Goal: Information Seeking & Learning: Find specific fact

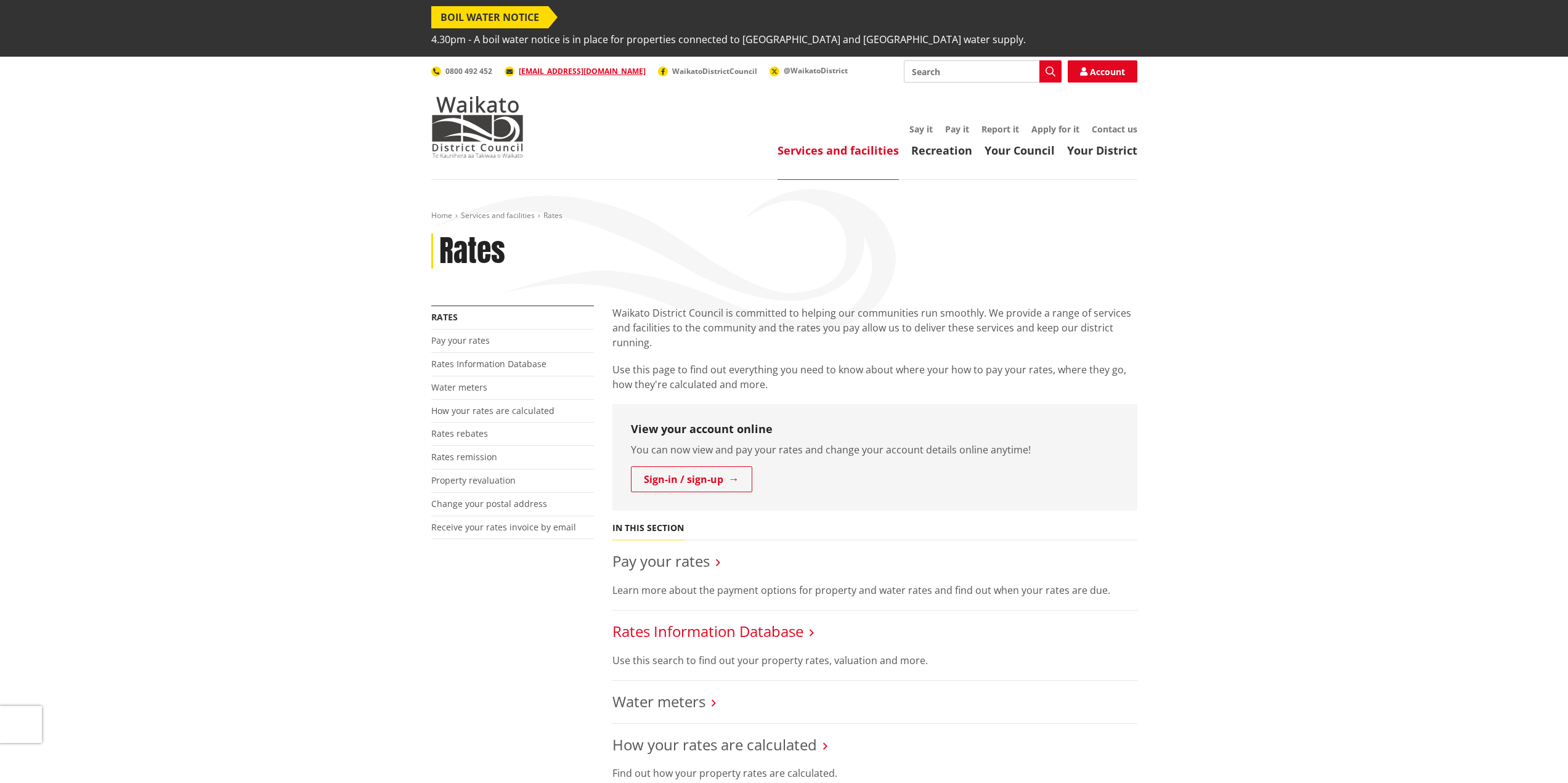
click at [687, 621] on link "Rates Information Database" at bounding box center [707, 631] width 191 height 20
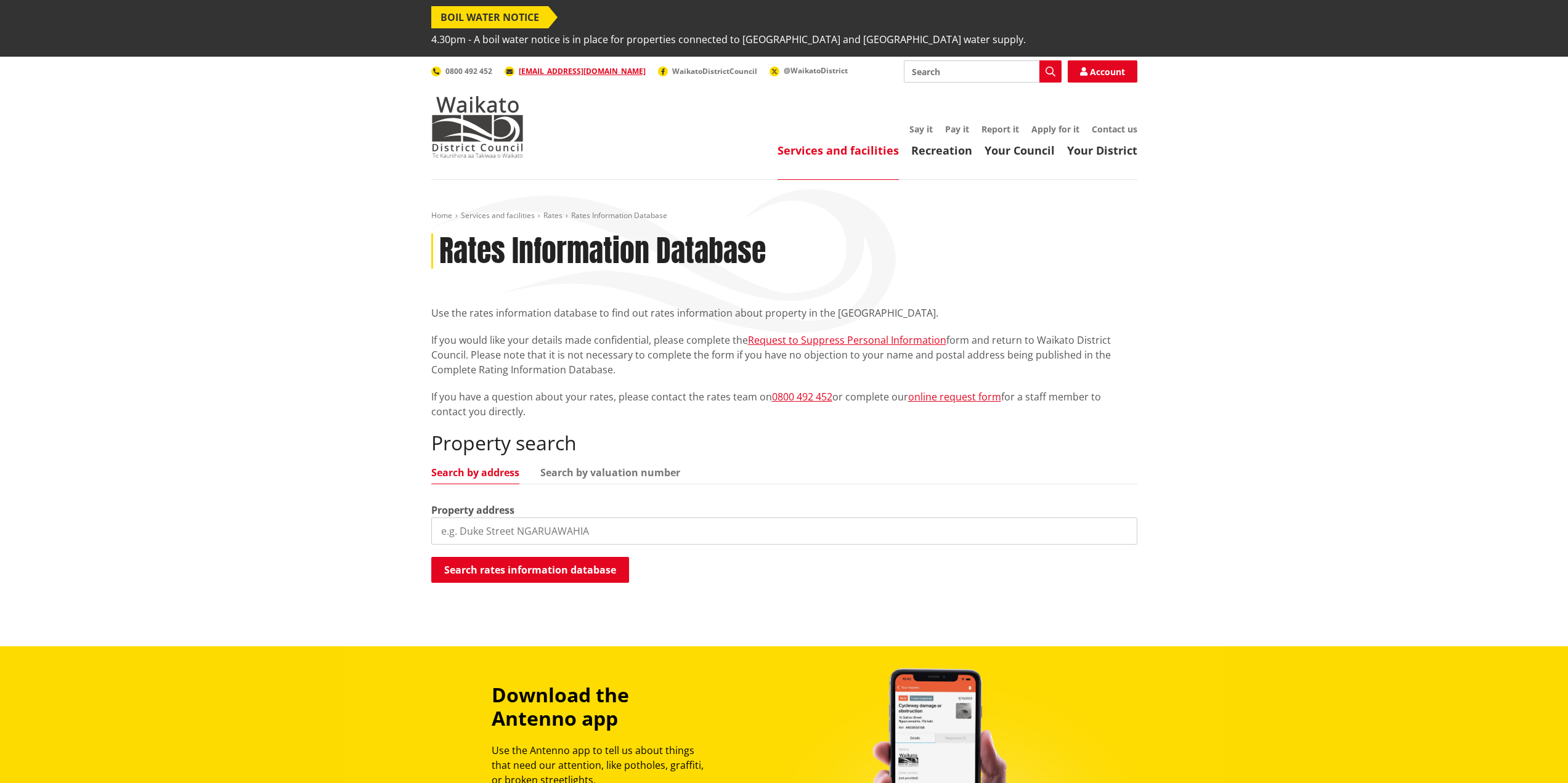
click at [540, 517] on input "search" at bounding box center [784, 531] width 706 height 27
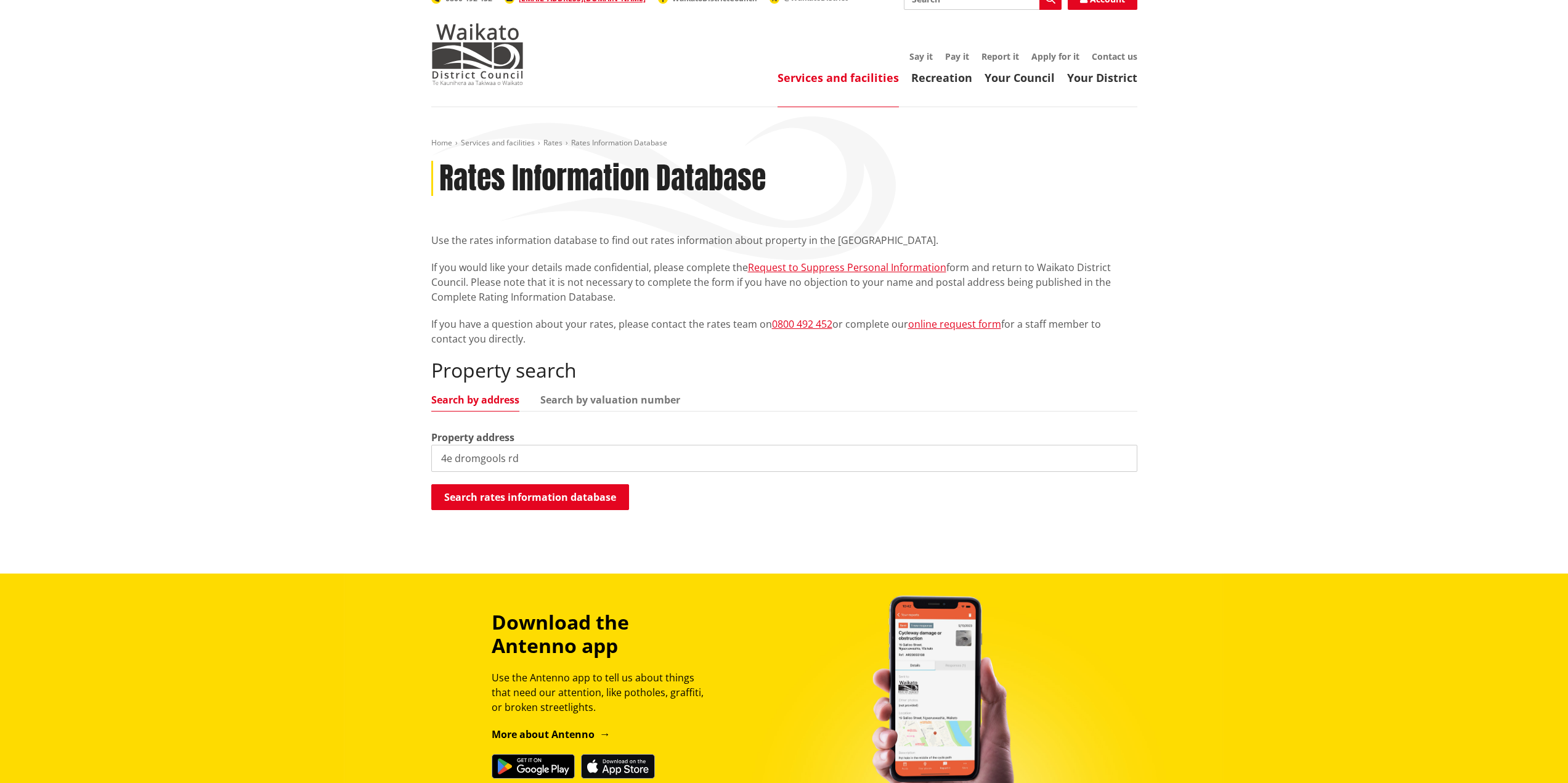
scroll to position [103, 0]
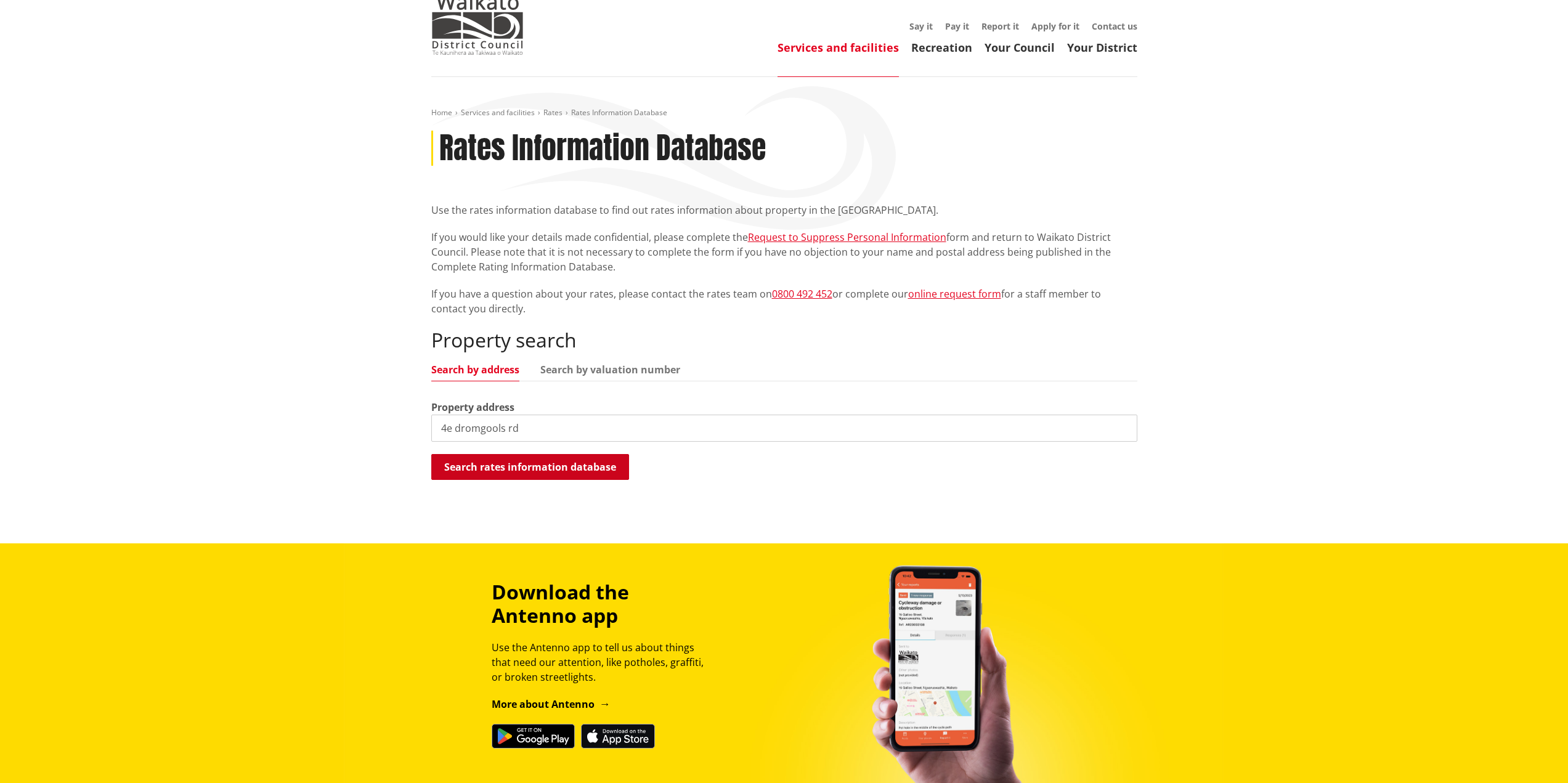
click at [559, 454] on button "Search rates information database" at bounding box center [529, 466] width 197 height 26
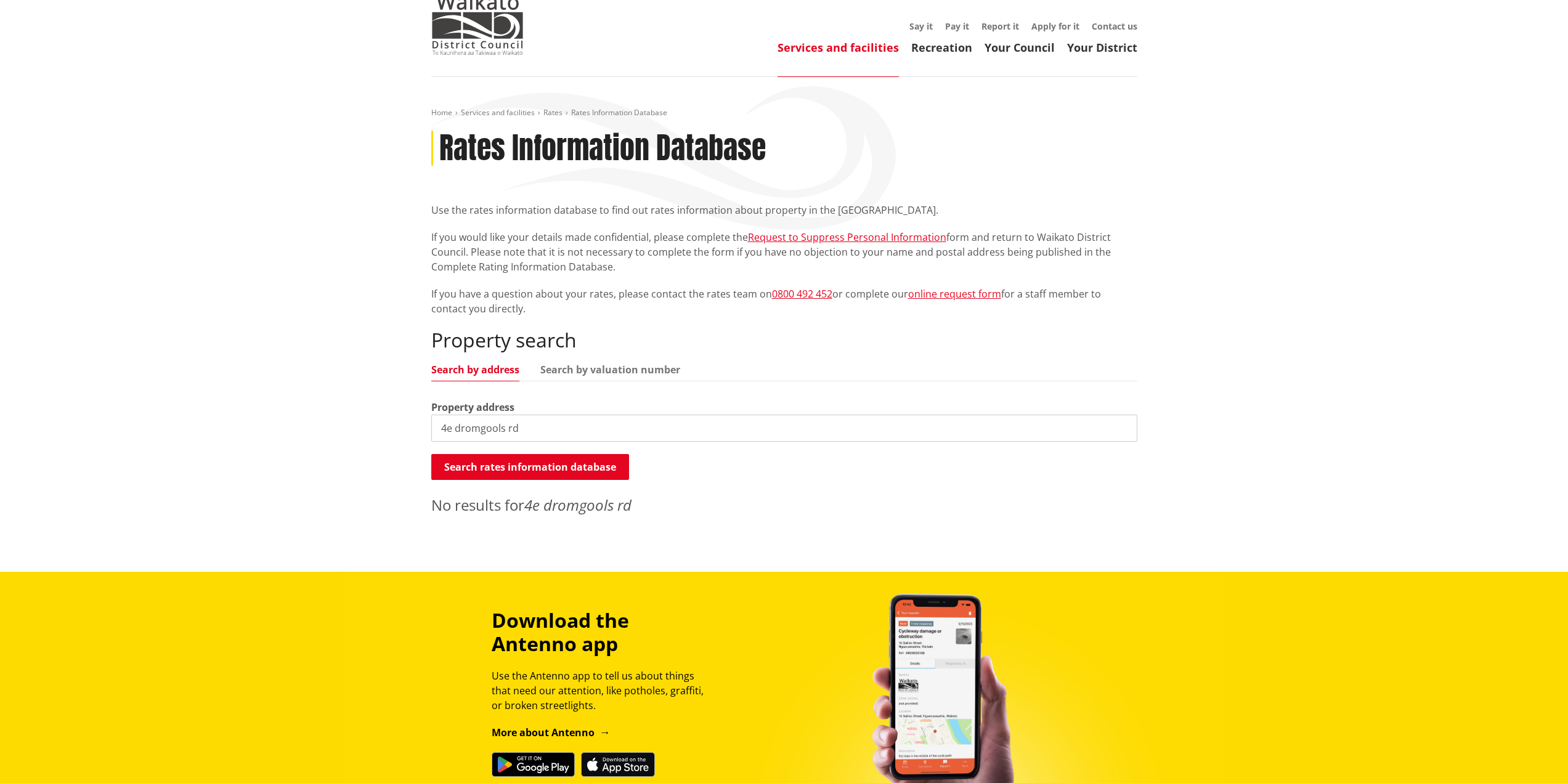
drag, startPoint x: 521, startPoint y: 402, endPoint x: 504, endPoint y: 408, distance: 18.0
click at [504, 414] on input "4e dromgools rd" at bounding box center [784, 428] width 706 height 27
type input "4e dromgools"
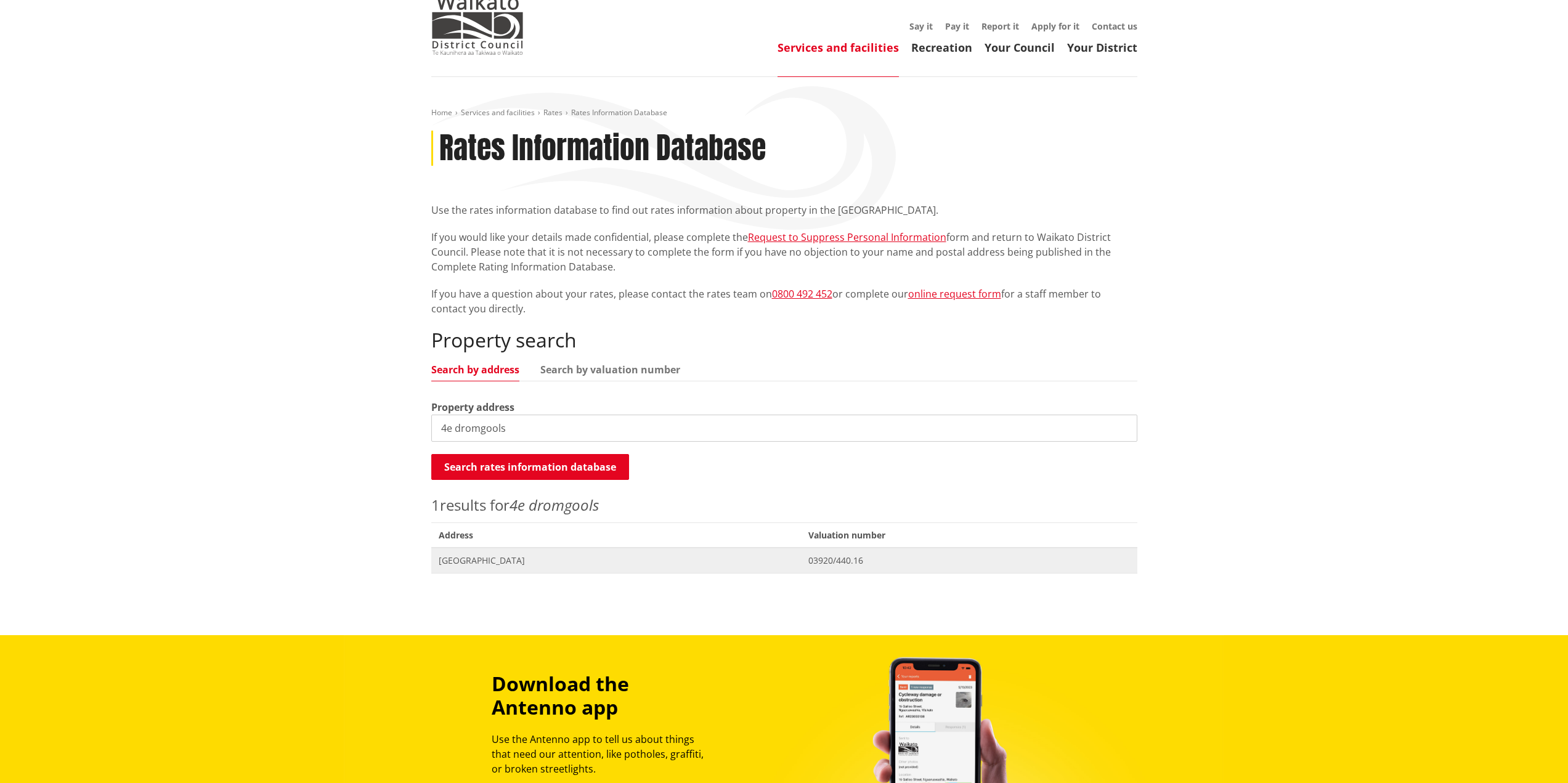
click at [514, 554] on span "4E Dromgools Road TUAKAU" at bounding box center [616, 560] width 355 height 12
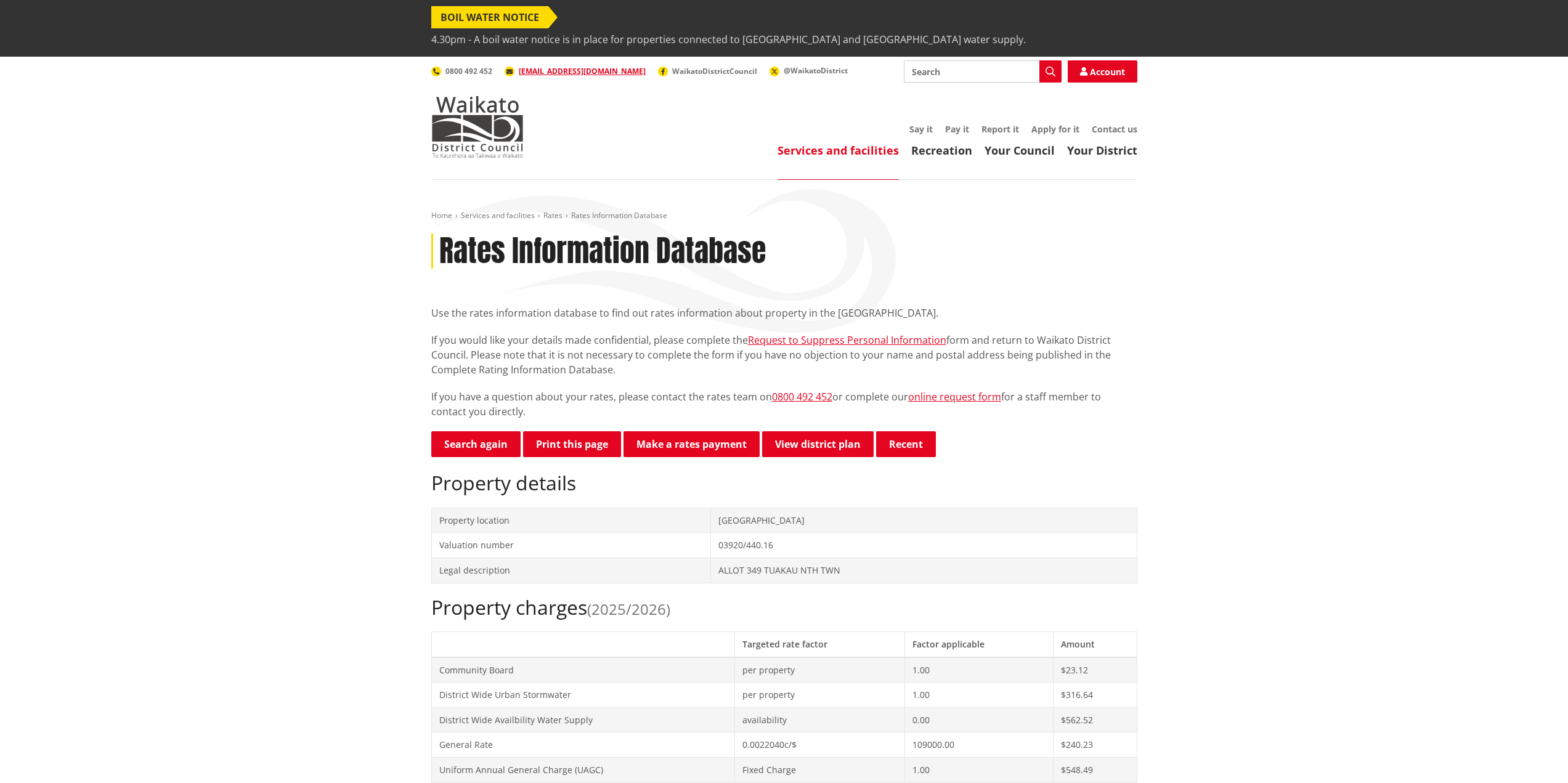
click at [633, 28] on span "4.30pm - A boil water notice is in place for properties connected to [GEOGRAPHI…" at bounding box center [728, 39] width 595 height 23
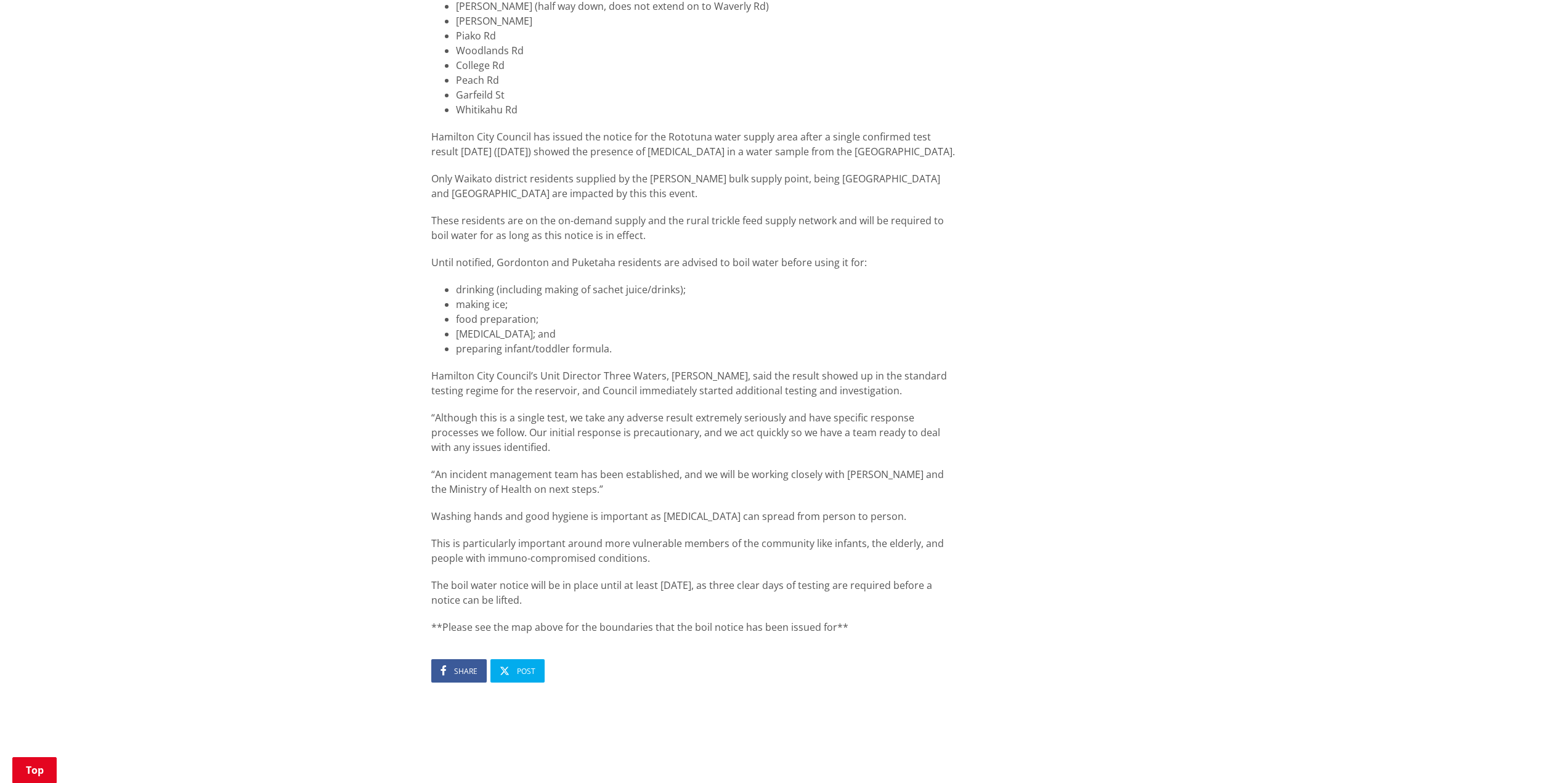
scroll to position [1026, 0]
